Goal: Connect with others: Connect with others

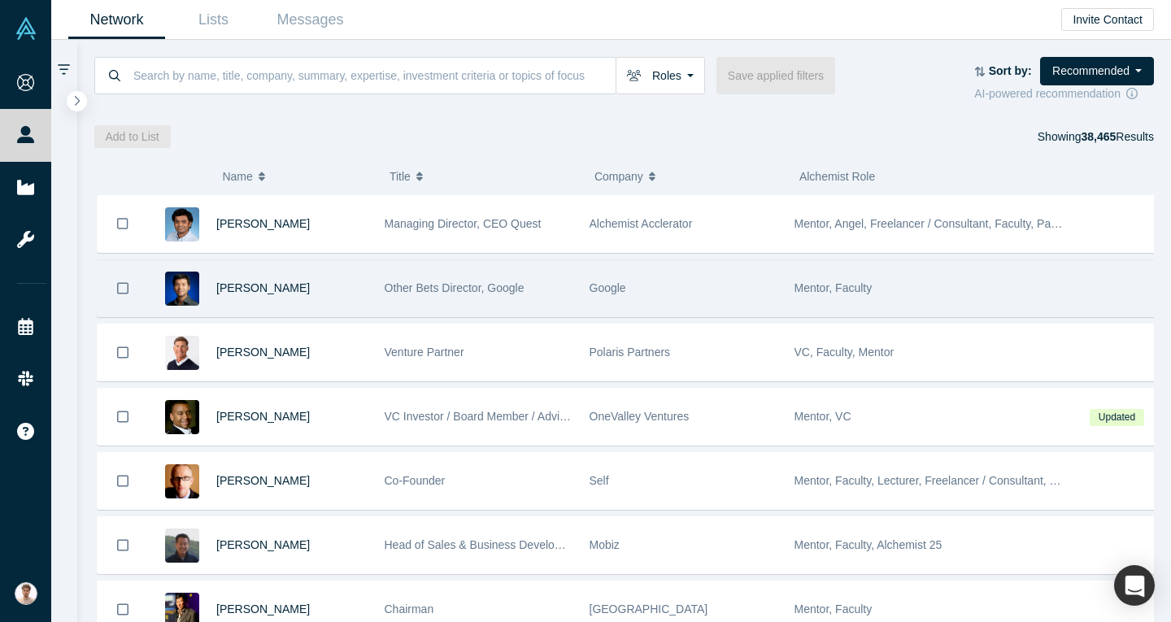
click at [342, 294] on div "[PERSON_NAME]" at bounding box center [291, 288] width 151 height 56
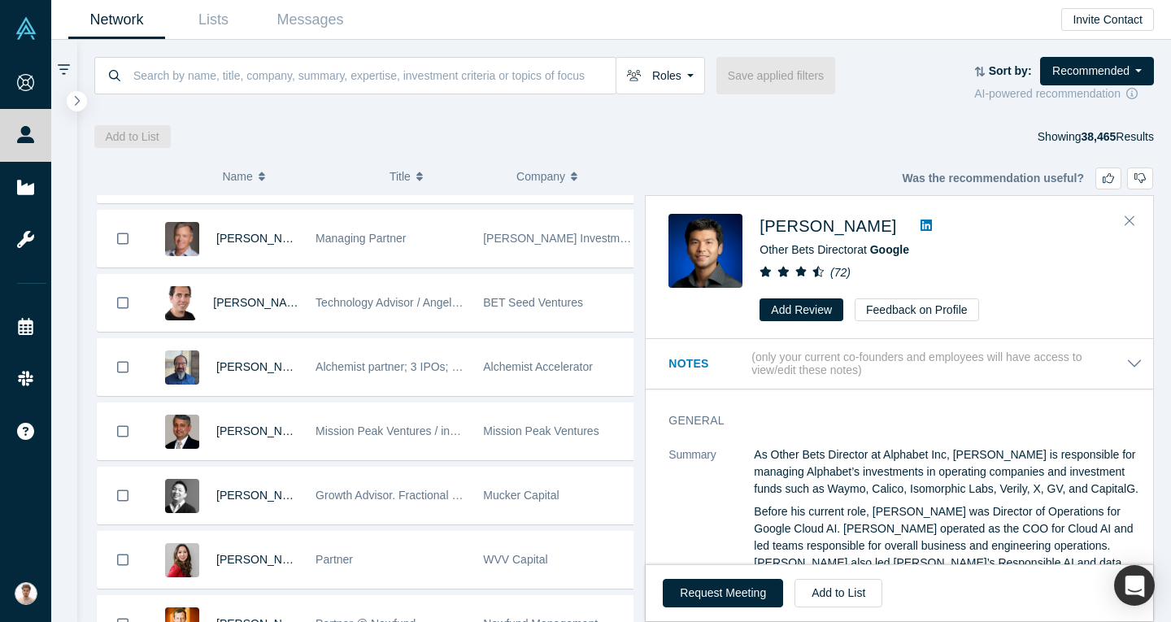
click at [914, 216] on link at bounding box center [926, 226] width 24 height 20
click at [1138, 235] on div "[PERSON_NAME] Other Bets Director at Google ( 72 ) Add Review Feedback on Profi…" at bounding box center [899, 268] width 507 height 142
click at [1134, 228] on icon "Close" at bounding box center [1130, 220] width 10 height 15
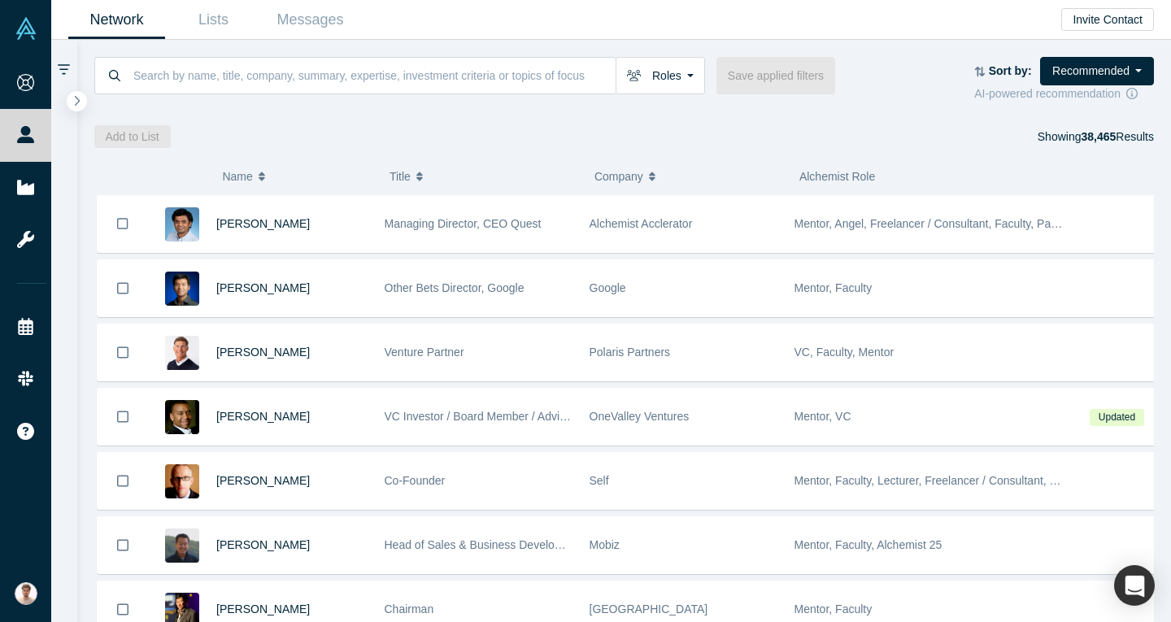
click at [850, 140] on div "Add to List Showing 38,465 Results" at bounding box center [624, 136] width 1060 height 23
drag, startPoint x: 850, startPoint y: 140, endPoint x: 634, endPoint y: 76, distance: 224.9
click at [634, 75] on icon "button" at bounding box center [634, 75] width 15 height 11
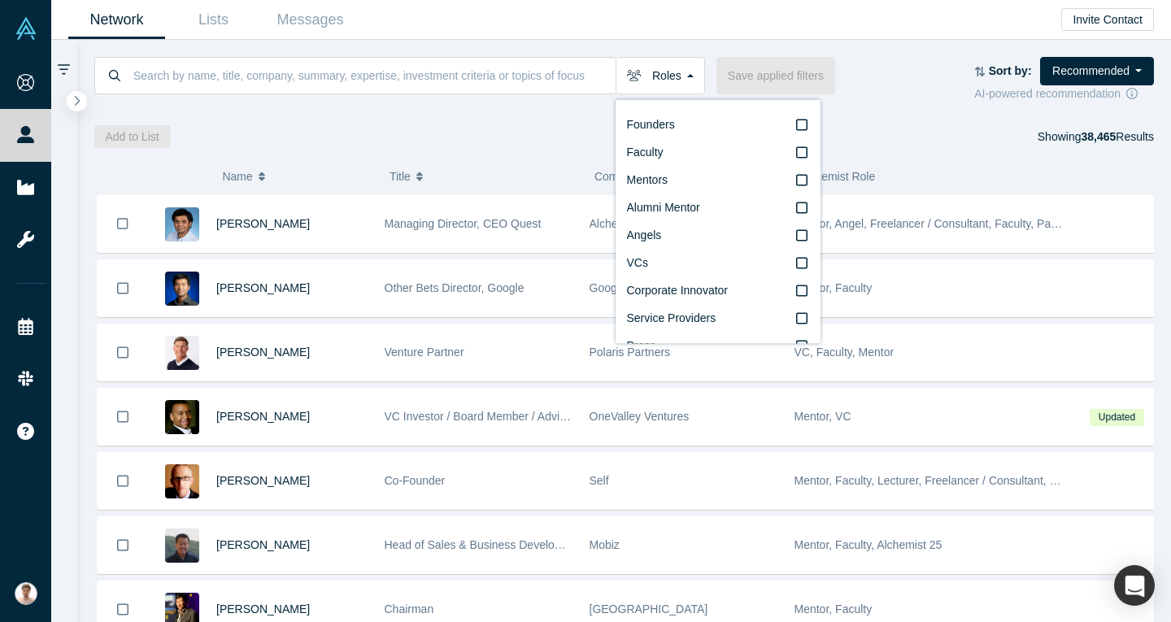
click at [572, 102] on div at bounding box center [624, 107] width 1060 height 11
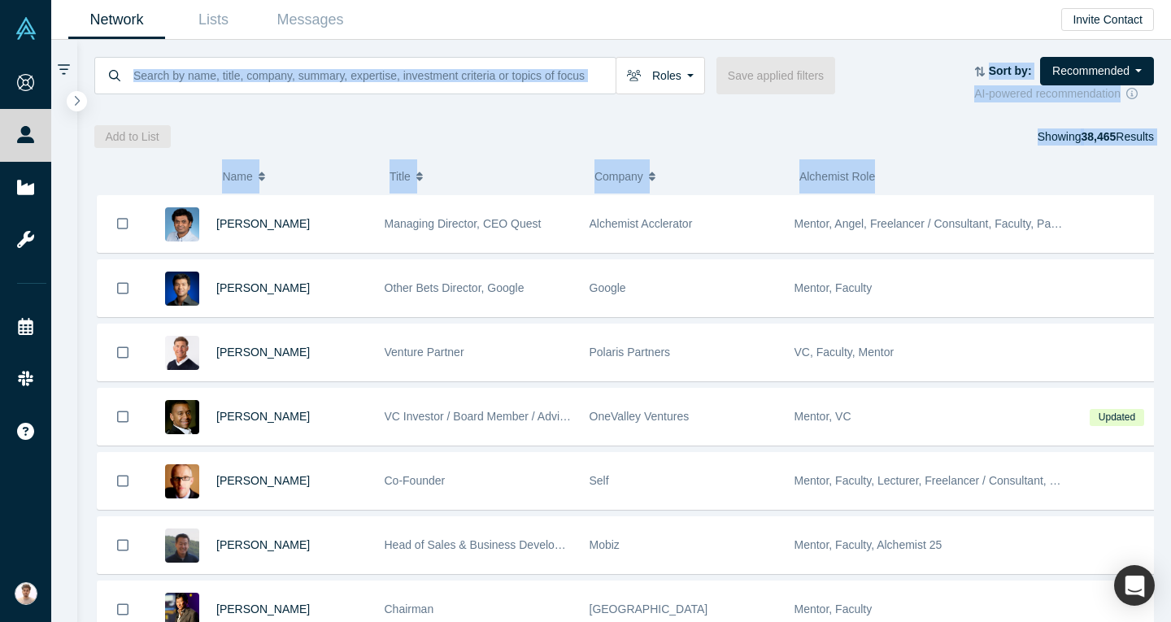
drag, startPoint x: 105, startPoint y: 44, endPoint x: 917, endPoint y: 168, distance: 821.8
click at [917, 168] on div "Roles Founders Faculty Mentors Alumni Mentor Angels VCs Corporate Innovator Ser…" at bounding box center [624, 331] width 1095 height 582
click at [508, 155] on div "( 0 ) Name Title Company Alchemist Role [PERSON_NAME] Managing Director, CEO Qu…" at bounding box center [624, 385] width 1095 height 474
